Goal: Task Accomplishment & Management: Use online tool/utility

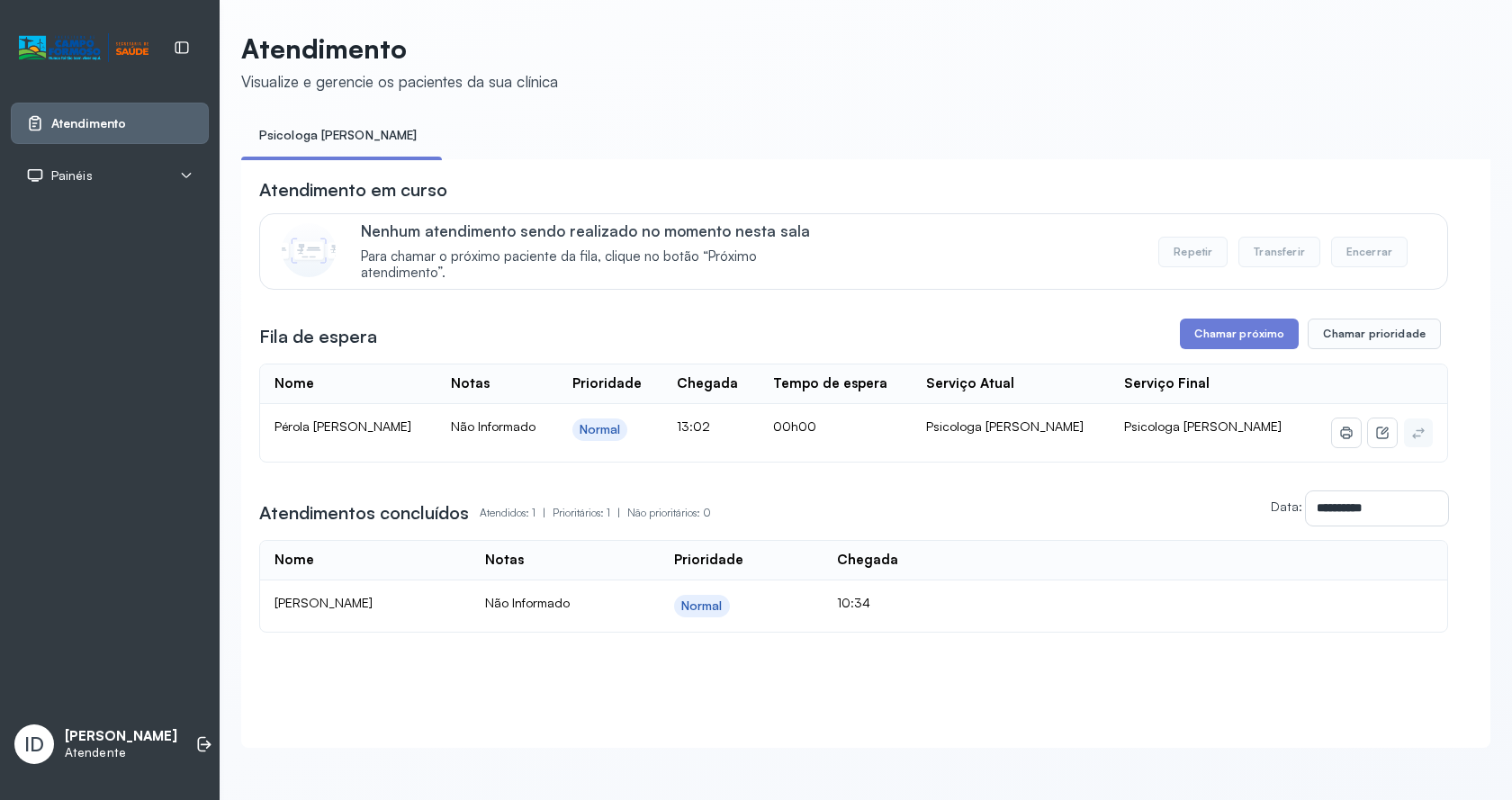
click at [1231, 354] on div "**********" at bounding box center [853, 405] width 1189 height 454
click at [1215, 346] on button "Chamar próximo" at bounding box center [1239, 334] width 118 height 31
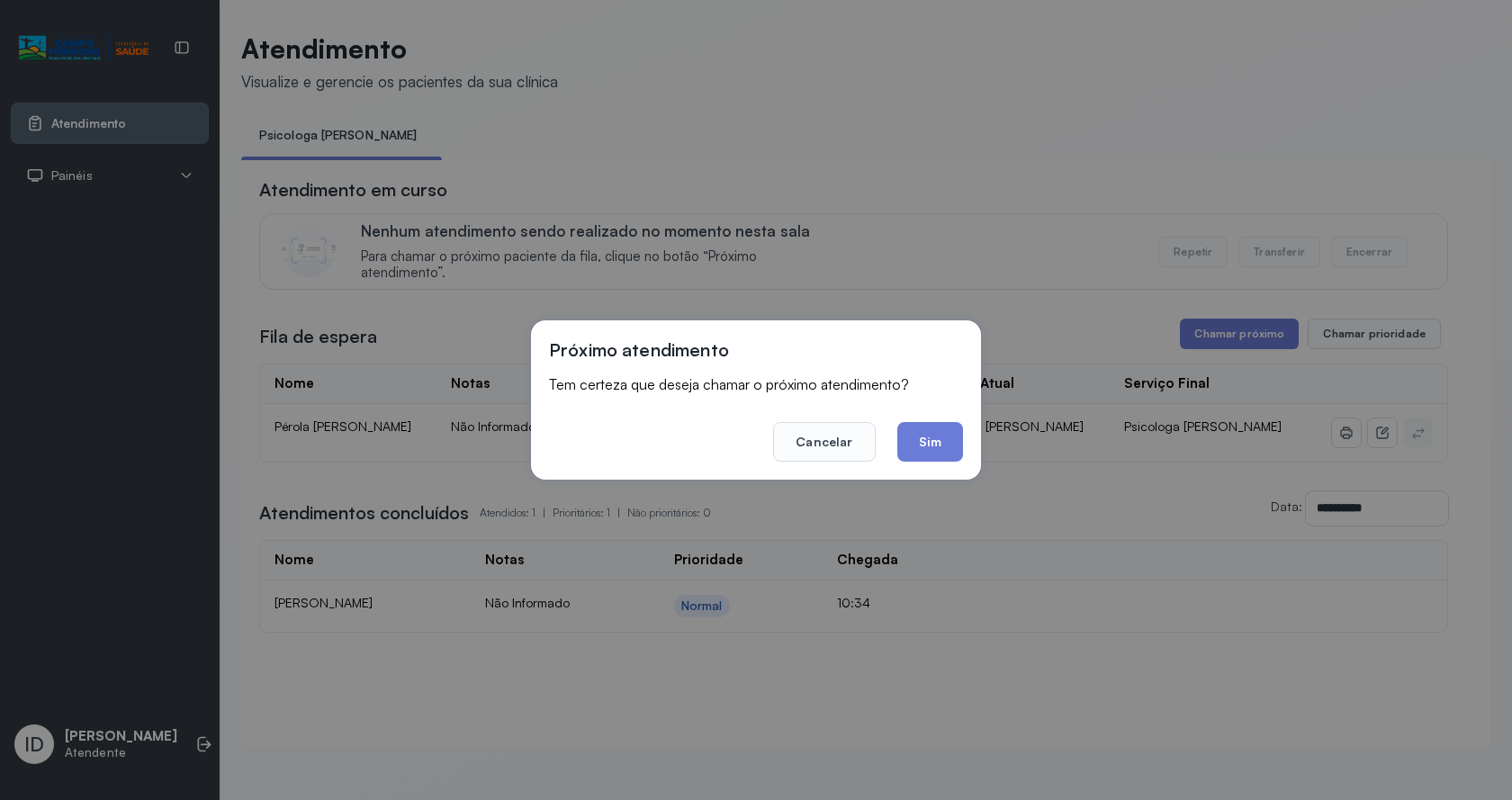
click at [951, 444] on button "Sim" at bounding box center [931, 442] width 66 height 40
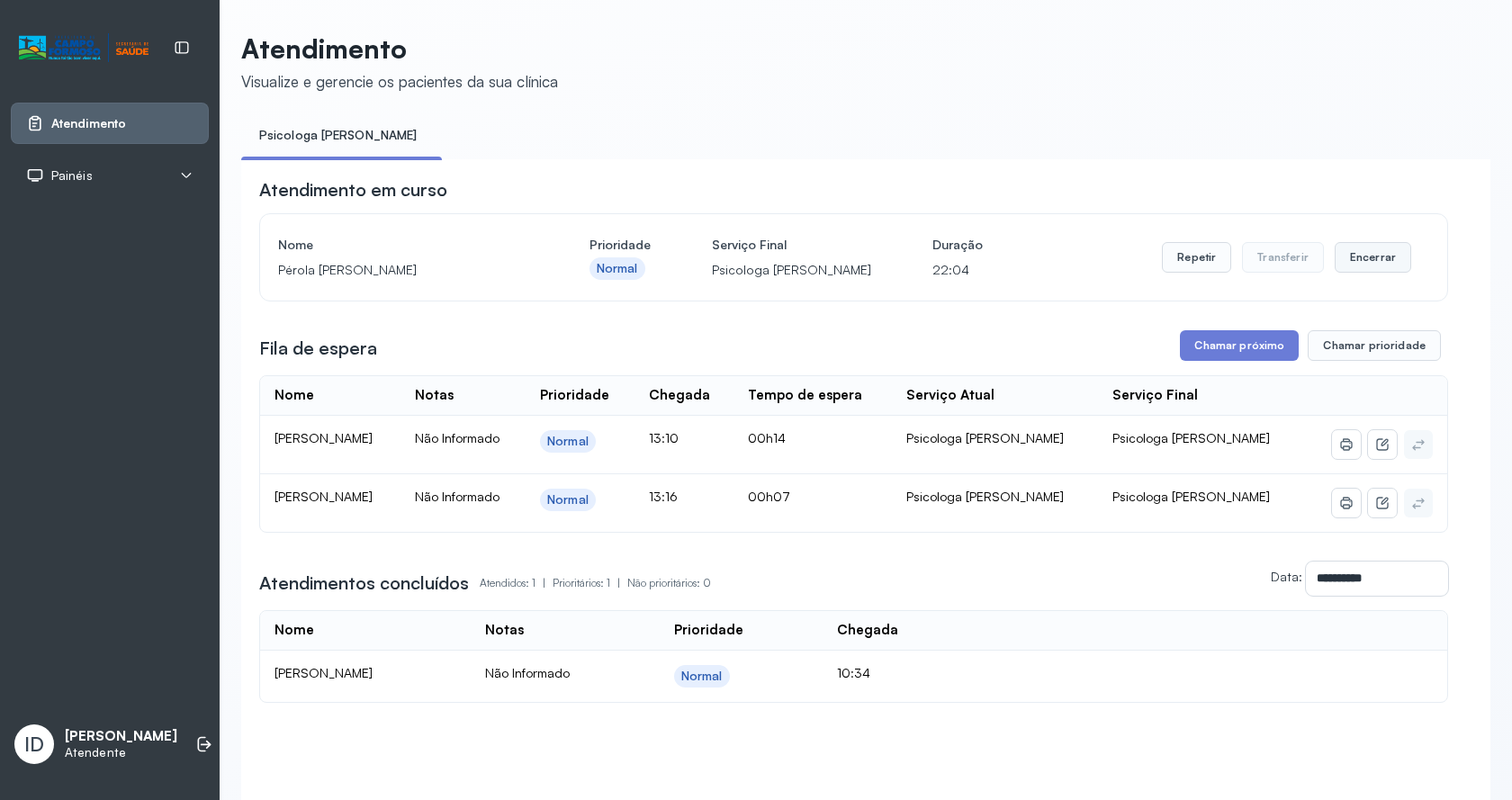
click at [1368, 257] on button "Encerrar" at bounding box center [1372, 257] width 77 height 31
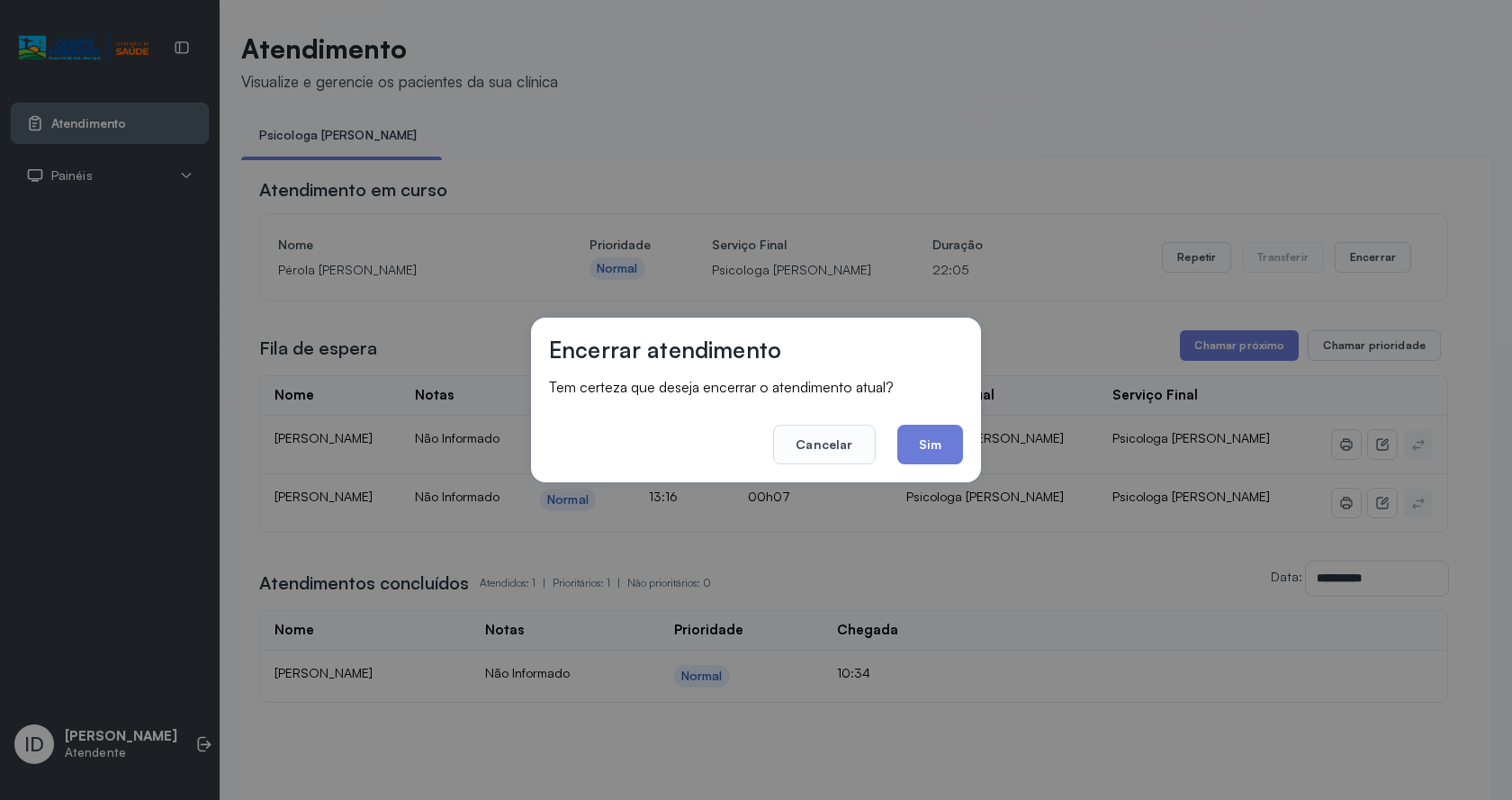
click at [938, 455] on button "Sim" at bounding box center [931, 445] width 66 height 40
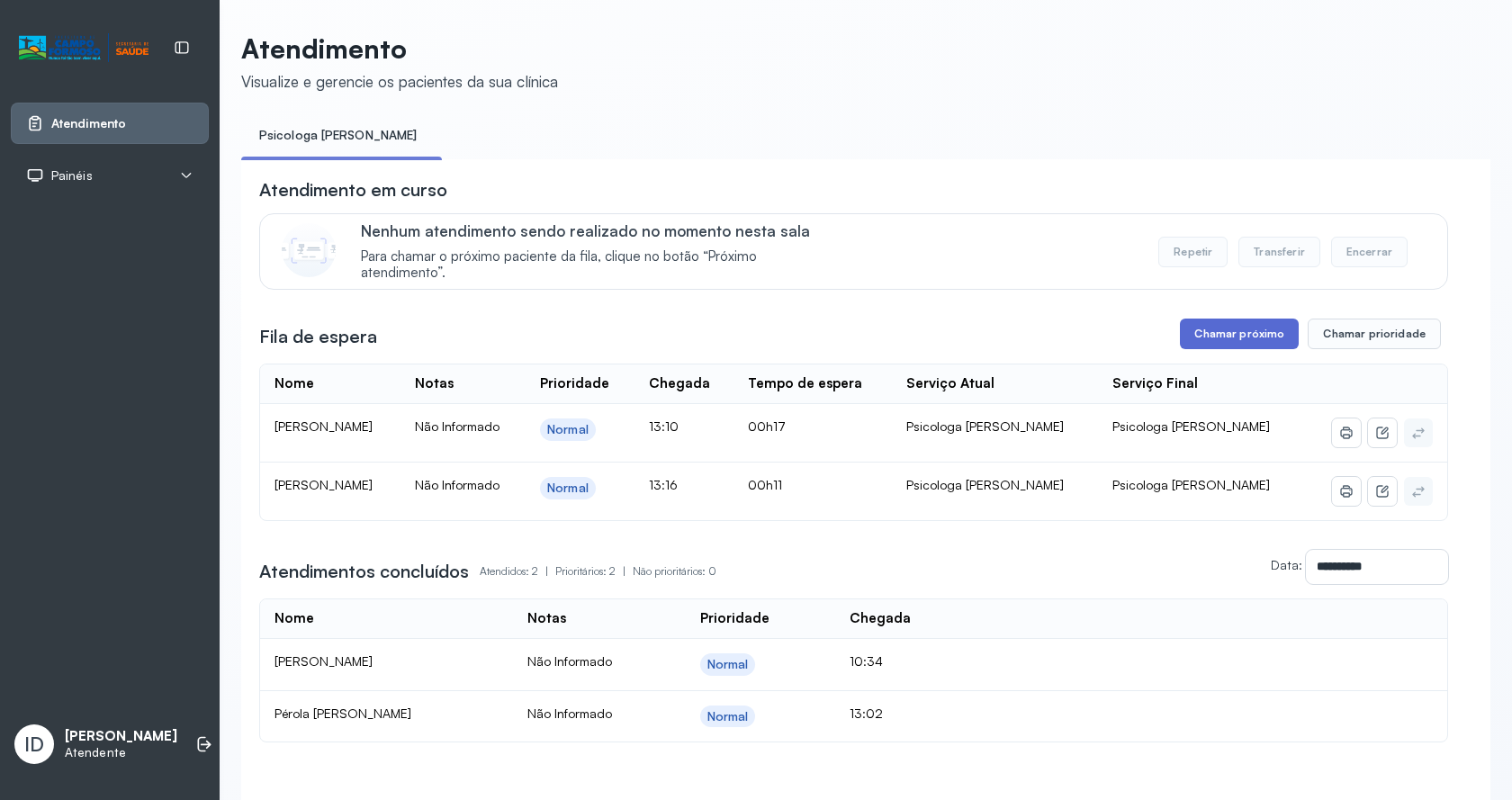
click at [1279, 342] on button "Chamar próximo" at bounding box center [1239, 334] width 118 height 31
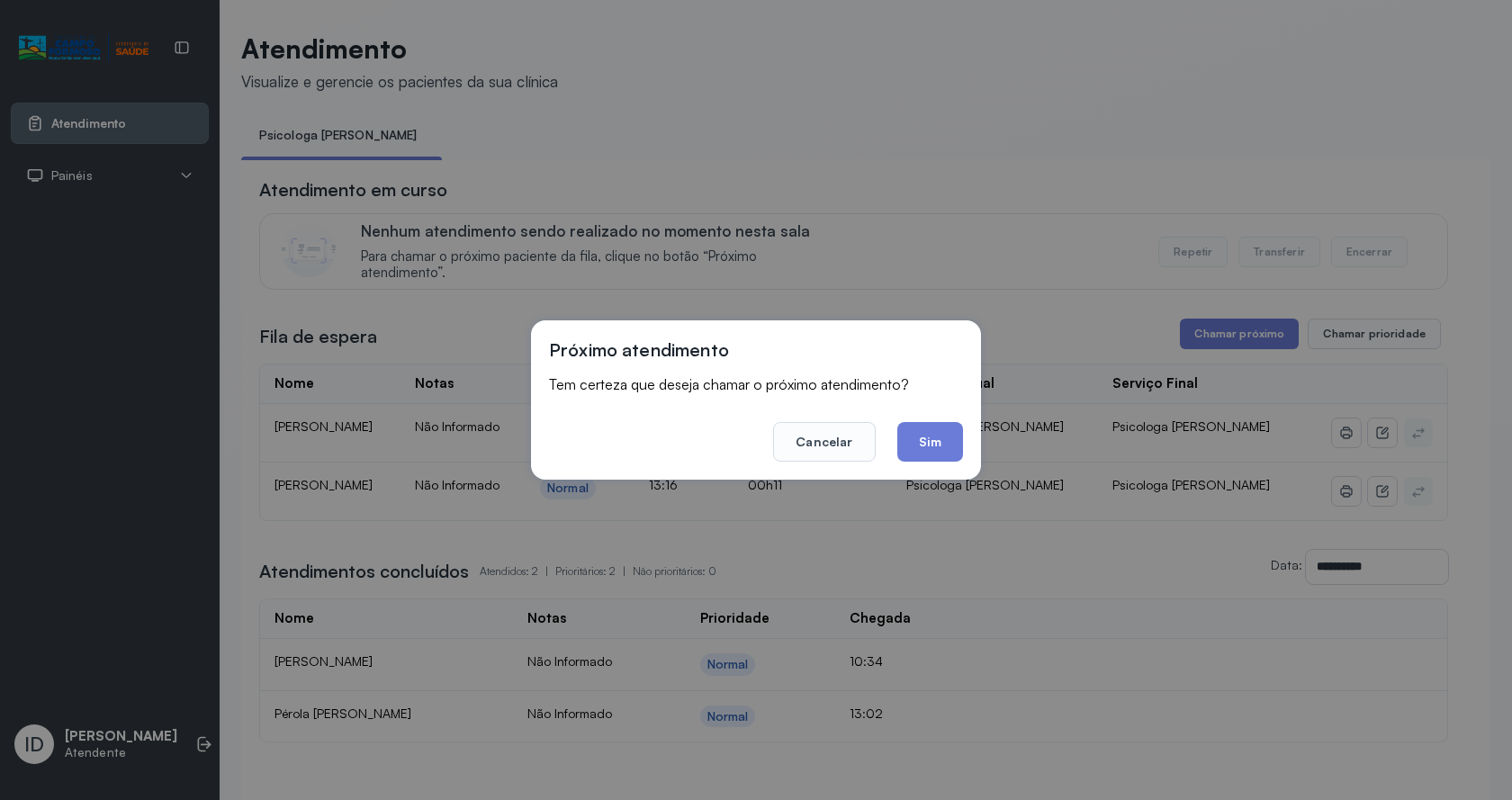
click at [908, 429] on button "Sim" at bounding box center [931, 442] width 66 height 40
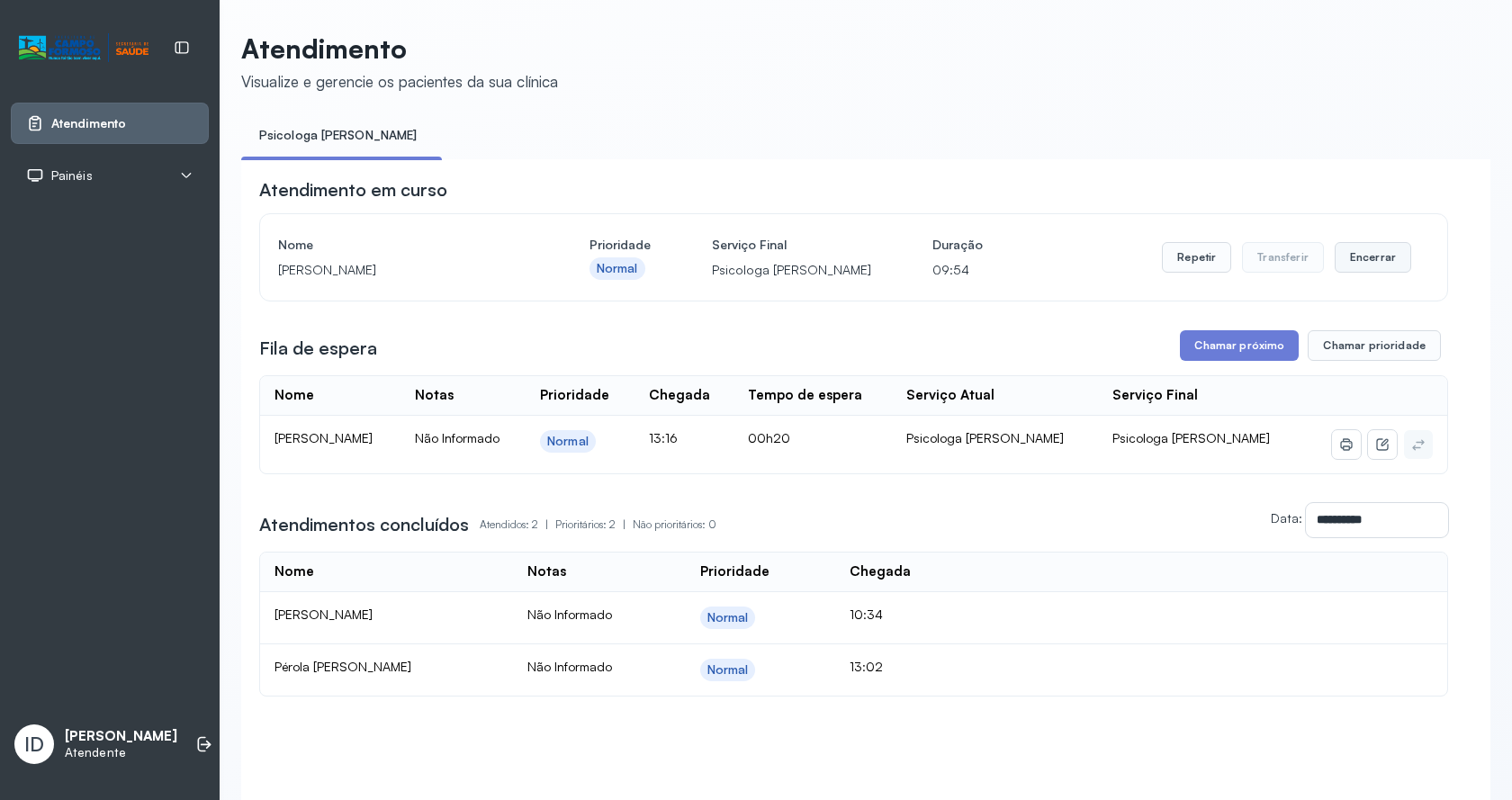
click at [1365, 265] on button "Encerrar" at bounding box center [1372, 257] width 77 height 31
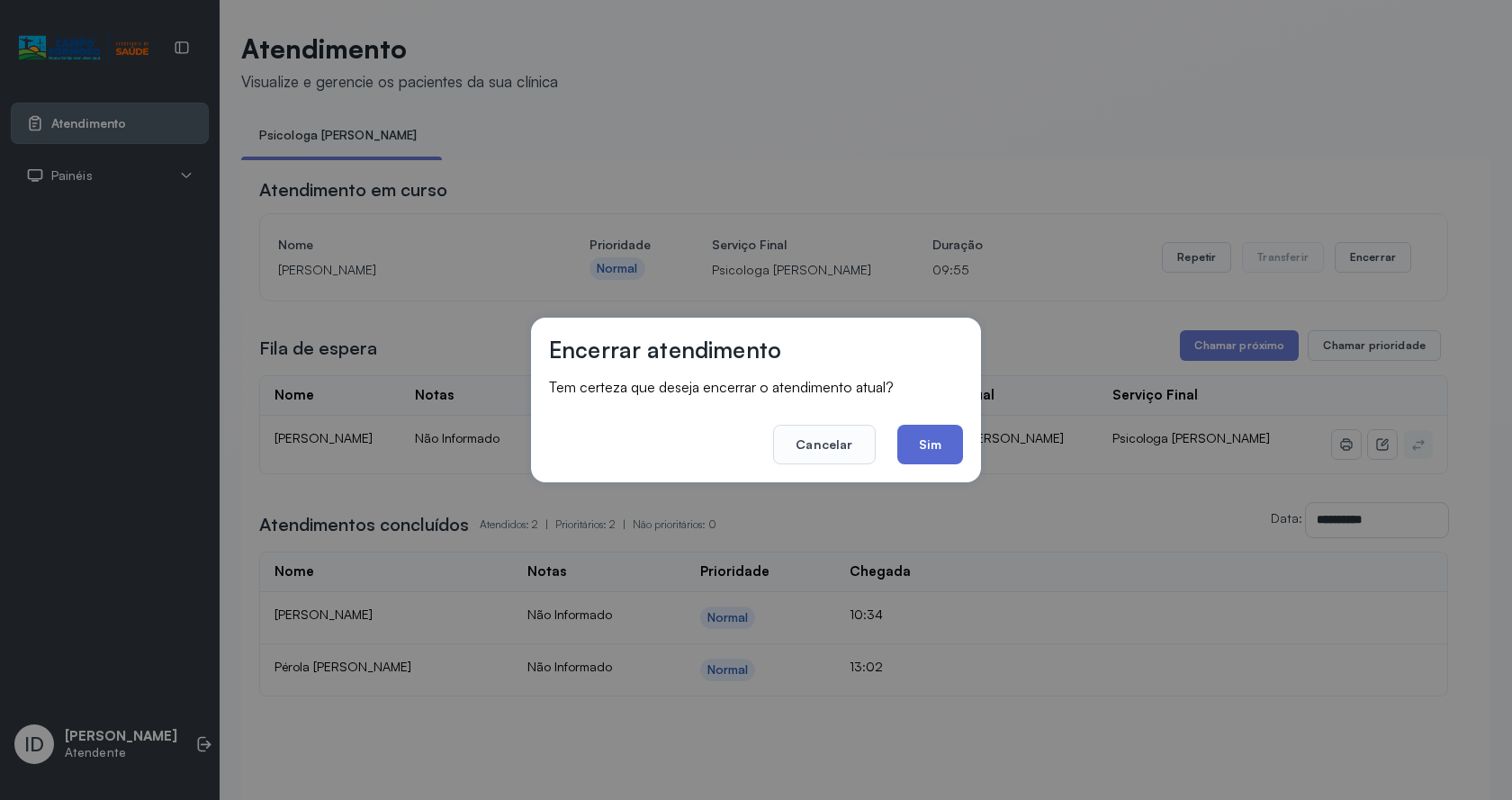
click at [931, 440] on button "Sim" at bounding box center [931, 445] width 66 height 40
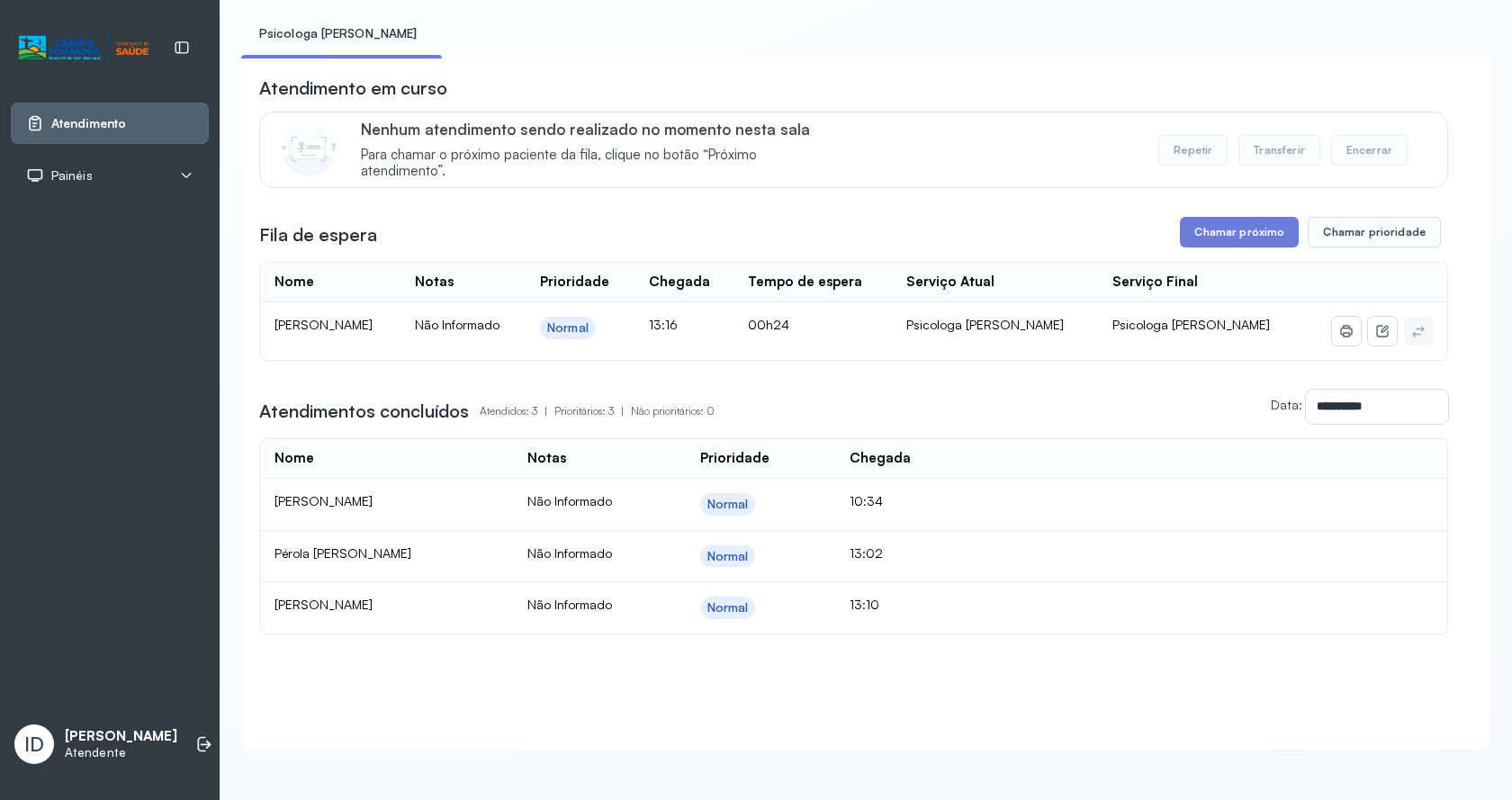
scroll to position [120, 0]
click at [1247, 217] on button "Chamar próximo" at bounding box center [1239, 233] width 118 height 31
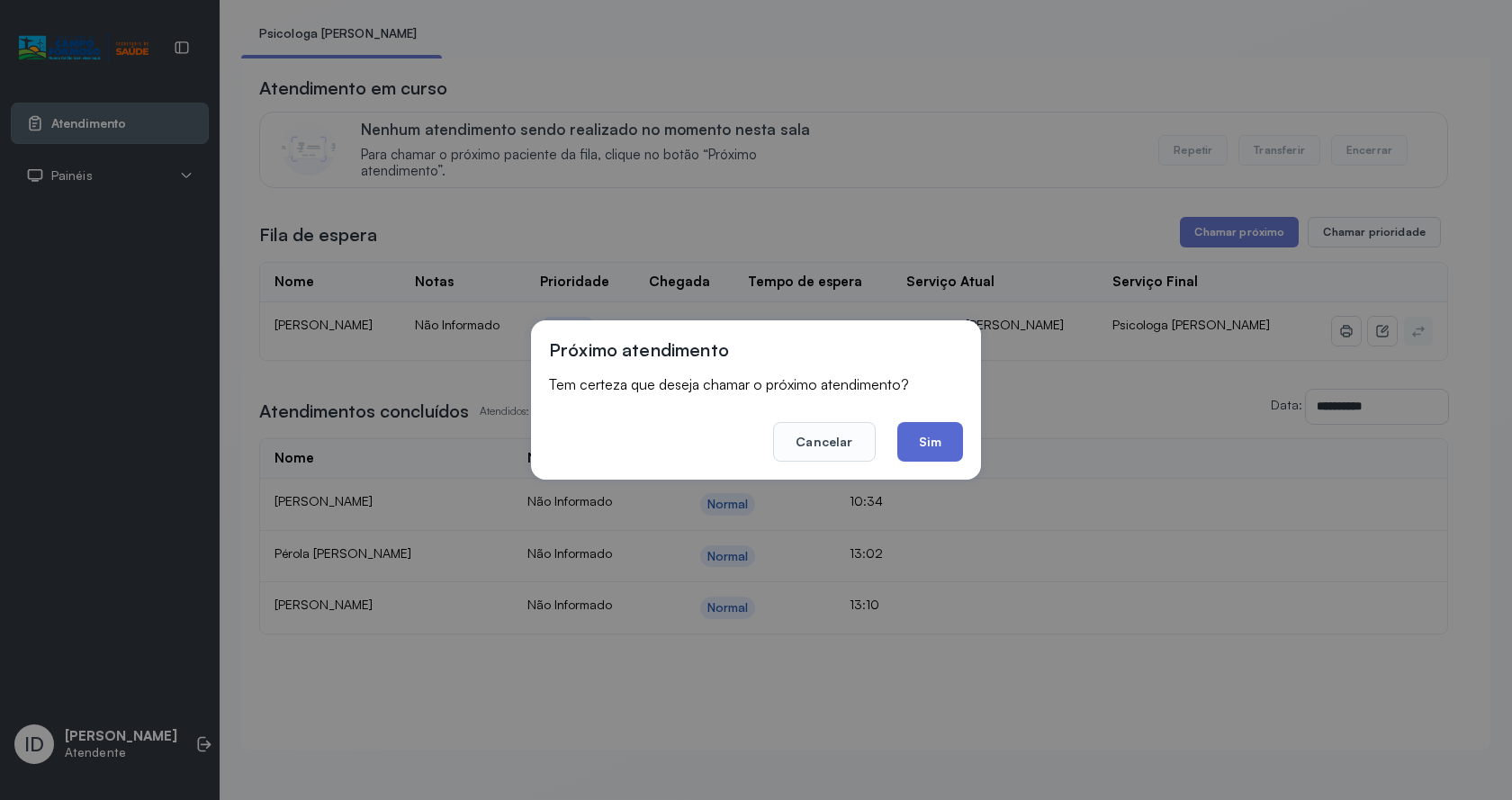
click at [945, 443] on button "Sim" at bounding box center [931, 442] width 66 height 40
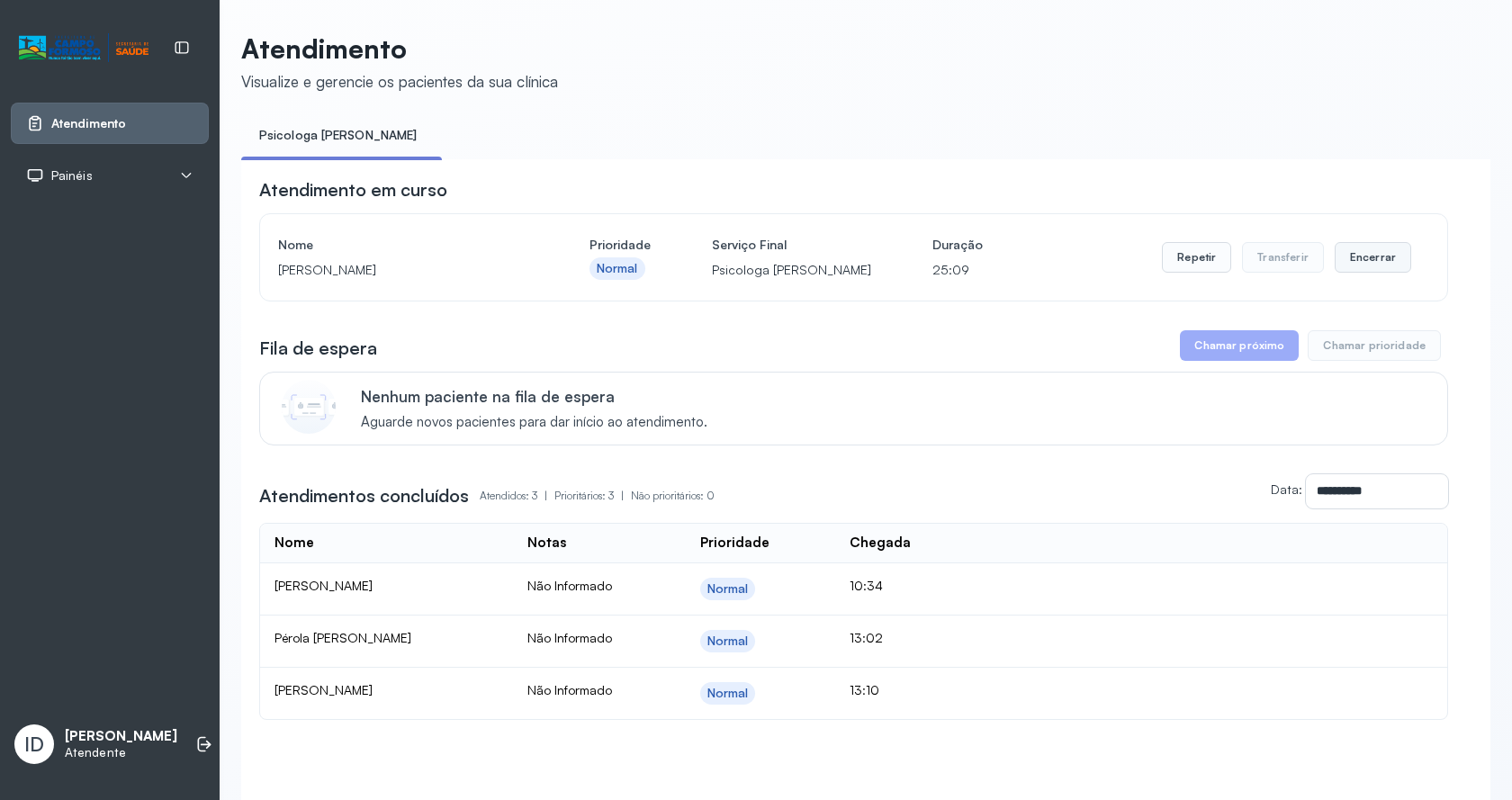
click at [1358, 255] on button "Encerrar" at bounding box center [1372, 257] width 77 height 31
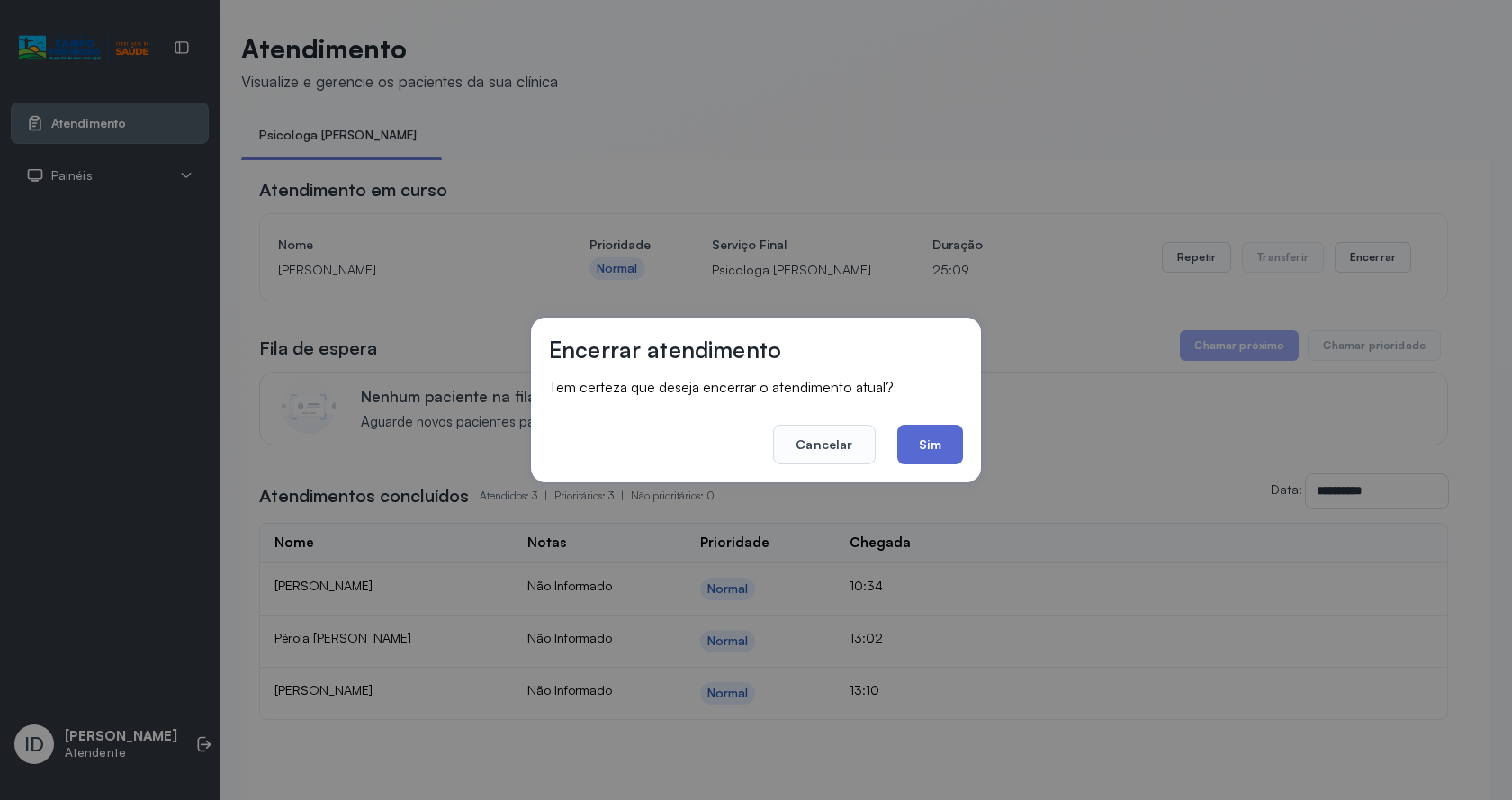
click at [937, 445] on button "Sim" at bounding box center [931, 445] width 66 height 40
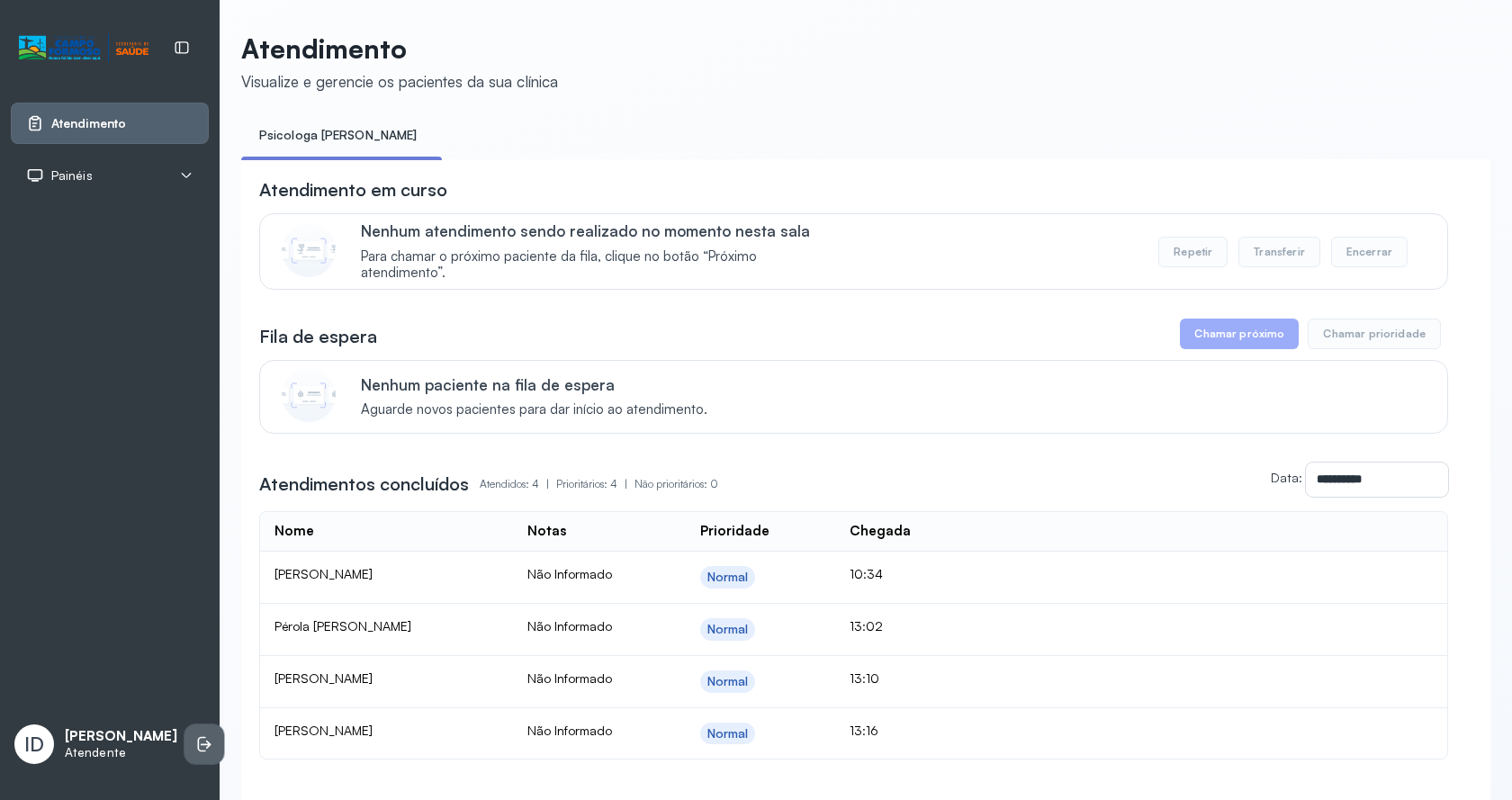
click at [198, 738] on icon at bounding box center [202, 746] width 8 height 16
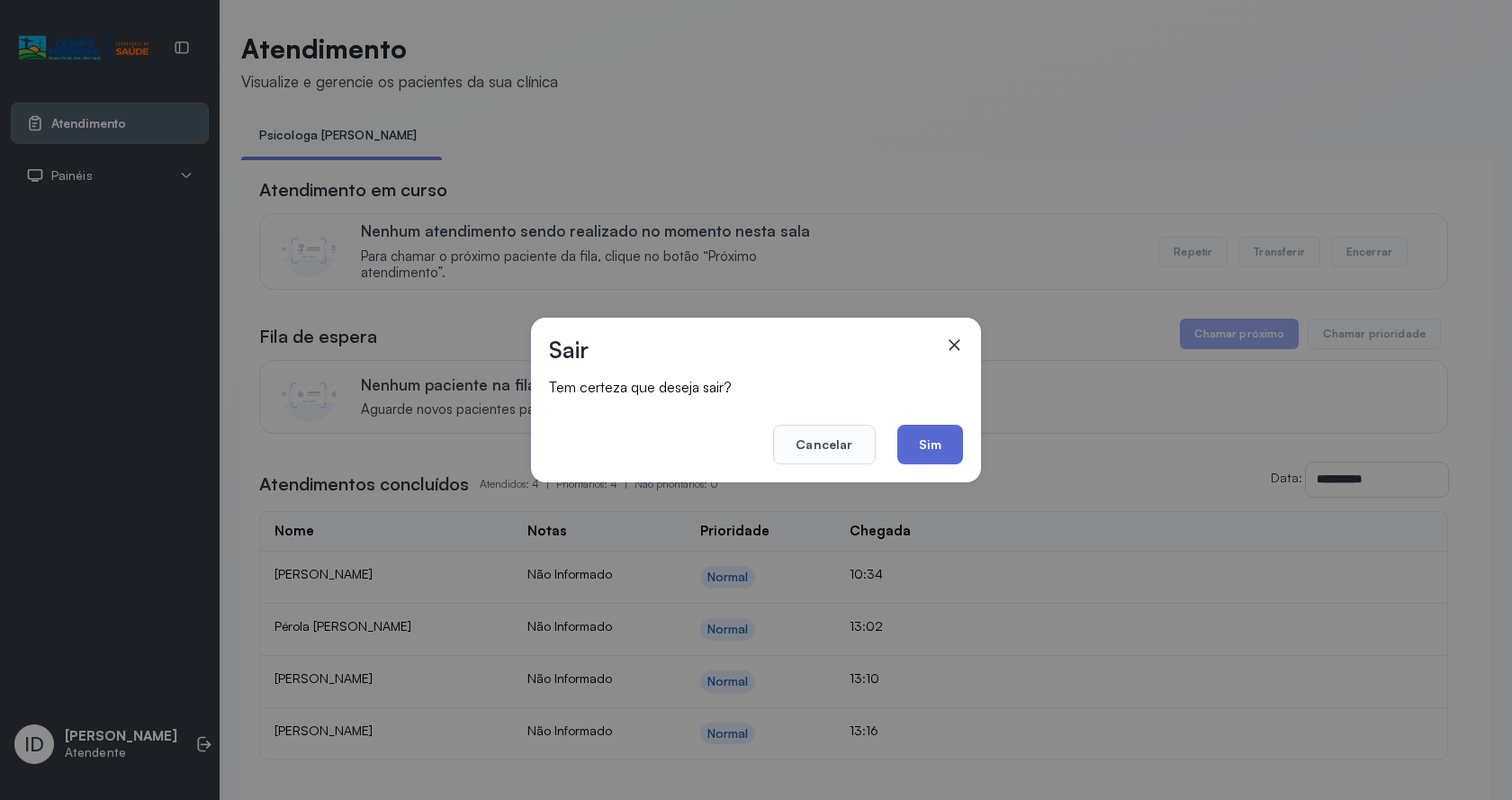
click at [937, 441] on button "Sim" at bounding box center [931, 445] width 66 height 40
